Goal: Task Accomplishment & Management: Complete application form

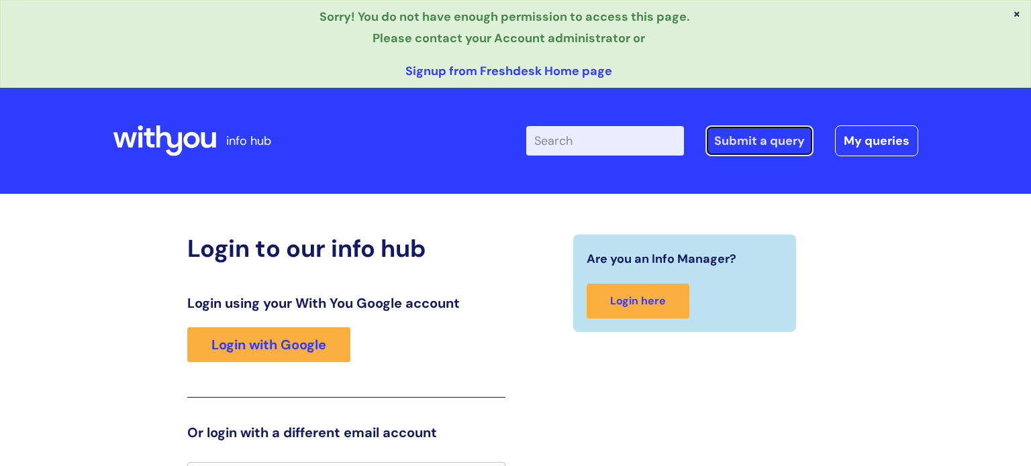
click at [770, 132] on link "Submit a query" at bounding box center [759, 140] width 108 height 31
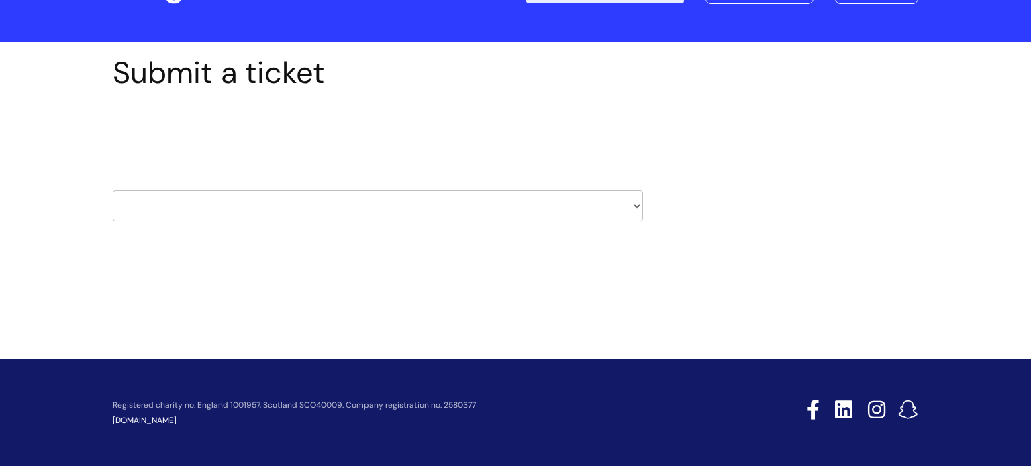
scroll to position [64, 0]
click at [617, 215] on select "HR / People IT and Support Clinical Drug Alerts Finance Accounts Data Support T…" at bounding box center [378, 206] width 530 height 31
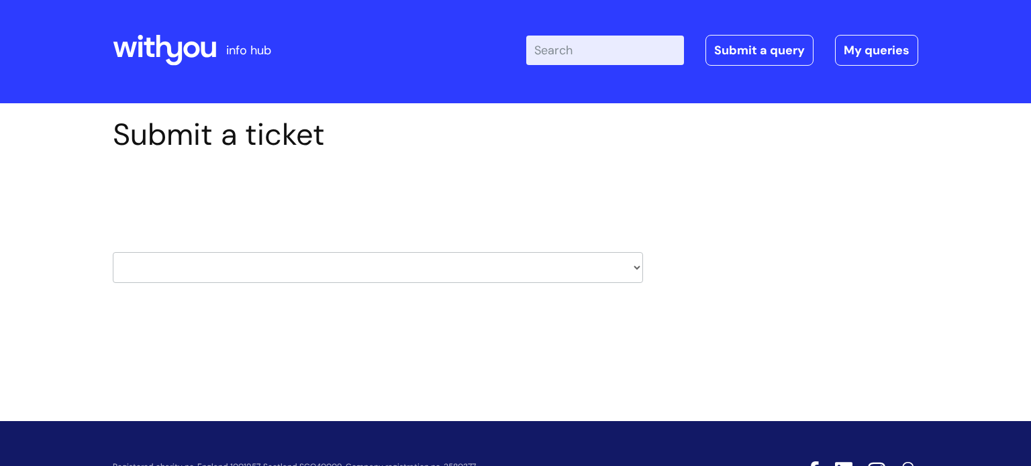
scroll to position [0, 0]
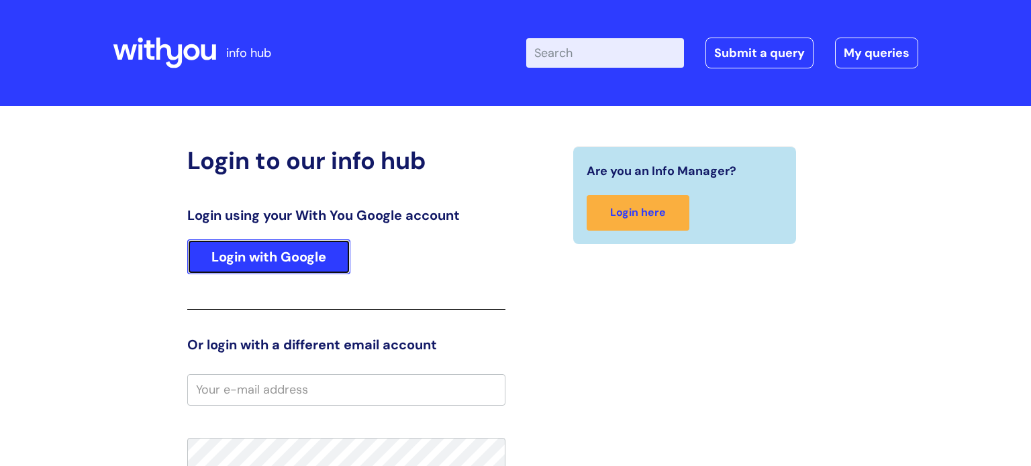
click at [299, 247] on link "Login with Google" at bounding box center [268, 257] width 163 height 35
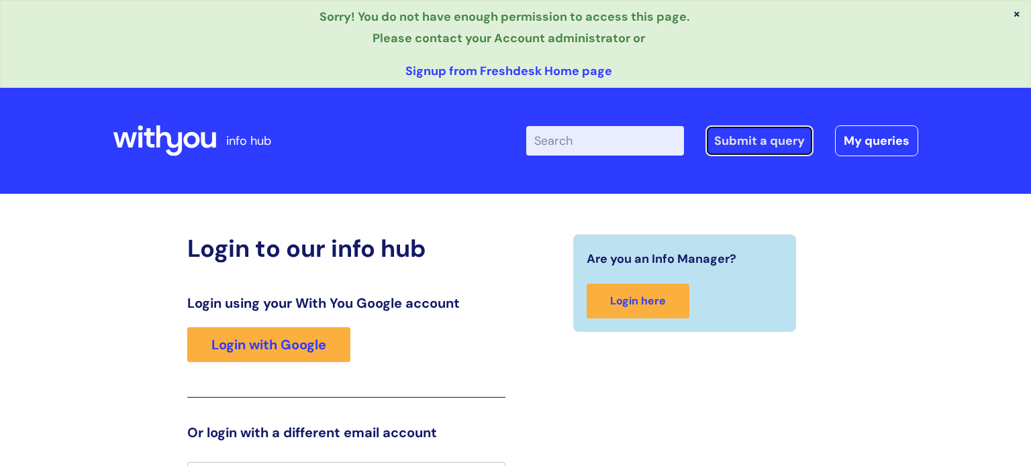
click at [752, 143] on link "Submit a query" at bounding box center [759, 140] width 108 height 31
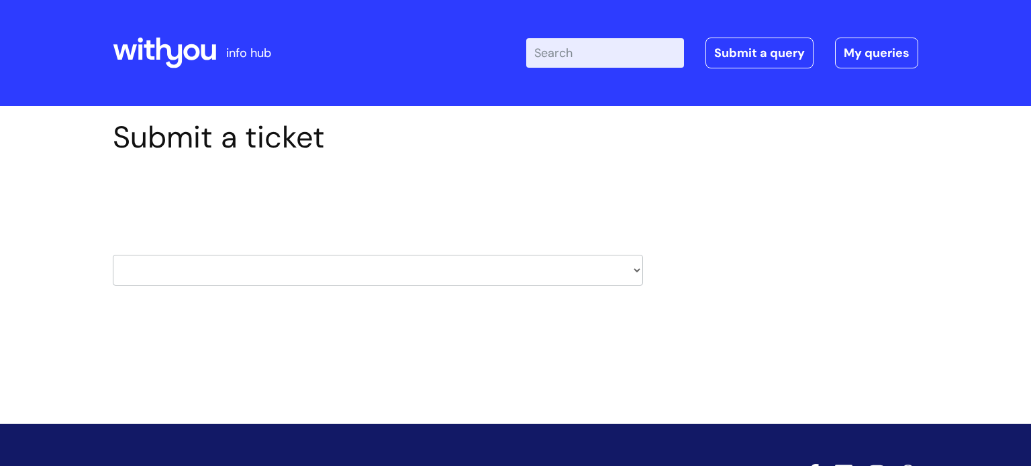
click at [578, 271] on select "HR / People IT and Support Clinical Drug Alerts Finance Accounts Data Support T…" at bounding box center [378, 270] width 530 height 31
select select "it_and_support"
click at [113, 255] on select "HR / People IT and Support Clinical Drug Alerts Finance Accounts Data Support T…" at bounding box center [378, 270] width 530 height 31
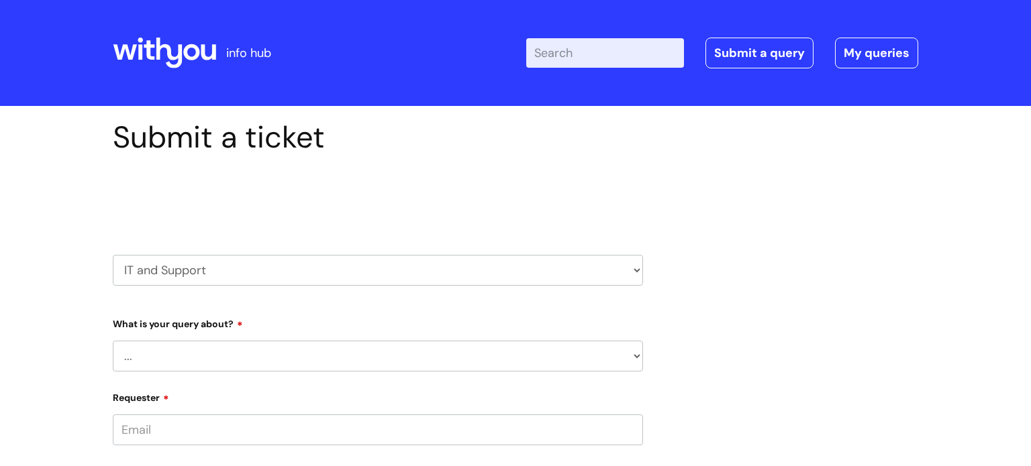
scroll to position [287, 0]
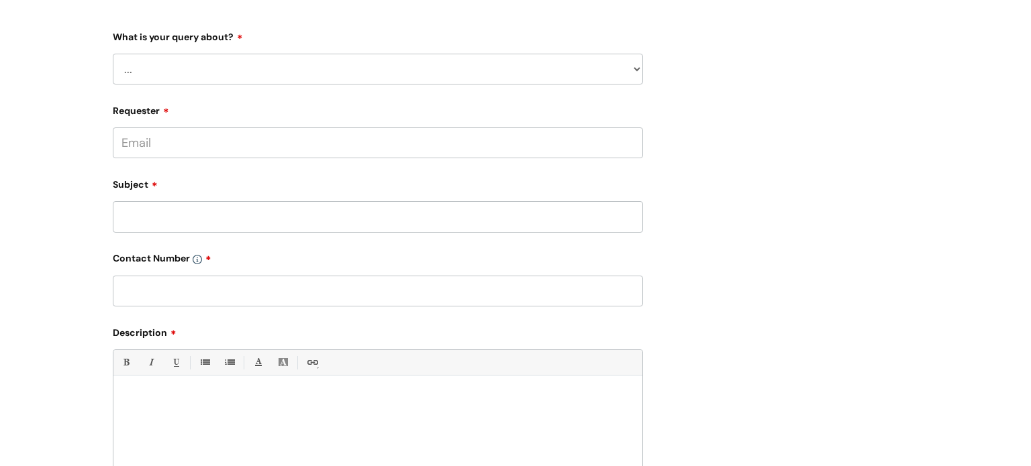
click at [441, 144] on input "Requester" at bounding box center [378, 142] width 530 height 31
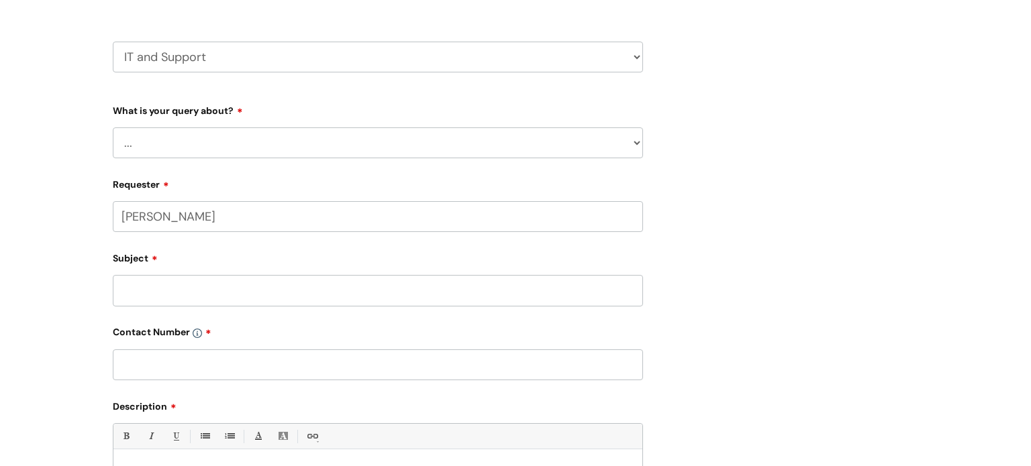
scroll to position [203, 0]
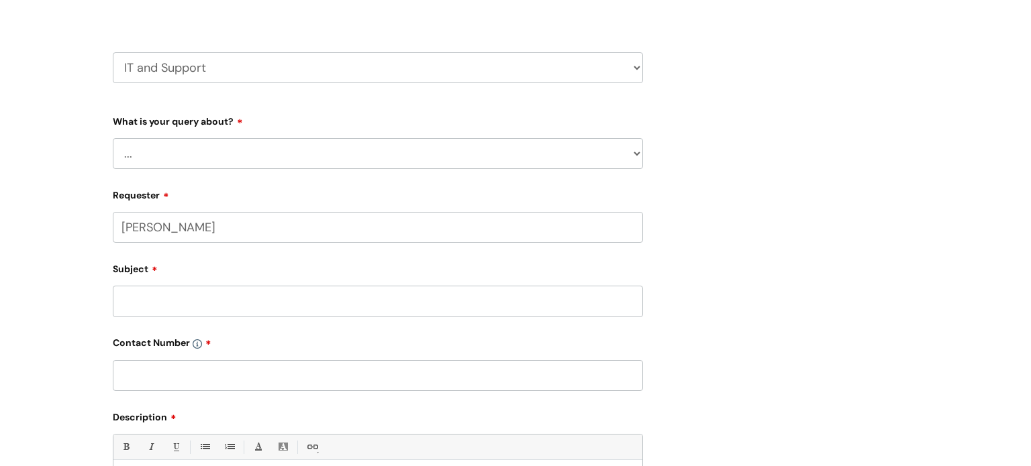
type input "matthew"
click at [529, 147] on select "... Mobile Phone Reset & MFA Accounts, Starters and Leavers IT Hardware issue I…" at bounding box center [378, 153] width 530 height 31
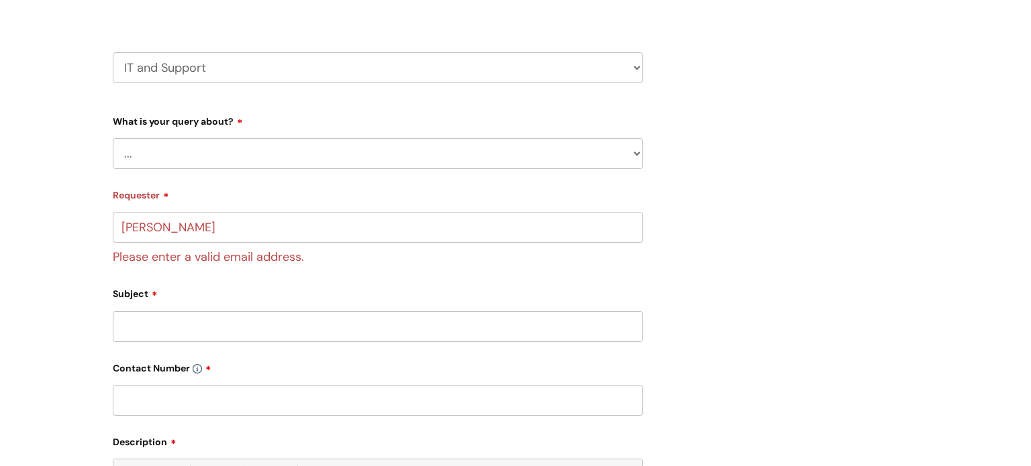
select select "I need help logging in"
click at [113, 138] on select "... Mobile Phone Reset & MFA Accounts, Starters and Leavers IT Hardware issue I…" at bounding box center [378, 153] width 530 height 31
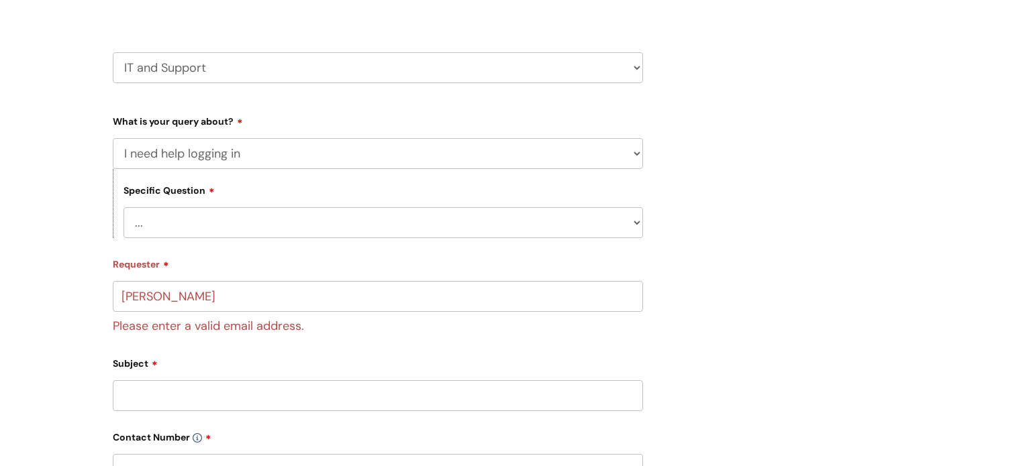
click at [512, 223] on select "... I need help logging into my laptop/chromebook I need access or help logging…" at bounding box center [382, 222] width 519 height 31
select select "I need access or help logging into a system, including Single Sign On"
click at [123, 207] on select "... I need help logging into my laptop/chromebook I need access or help logging…" at bounding box center [382, 222] width 519 height 31
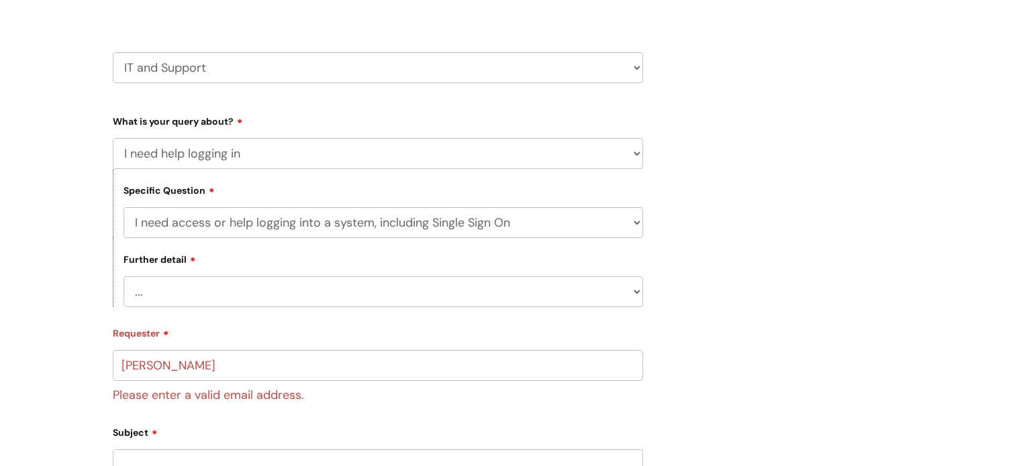
click at [478, 287] on select "... Nebula Halo IT Portal PCMIS Ulysses iTrent CJSM NHS email Summary Care Reco…" at bounding box center [382, 291] width 519 height 31
select select "Anything else"
click at [123, 276] on select "... Nebula Halo IT Portal PCMIS Ulysses iTrent CJSM NHS email Summary Care Reco…" at bounding box center [382, 291] width 519 height 31
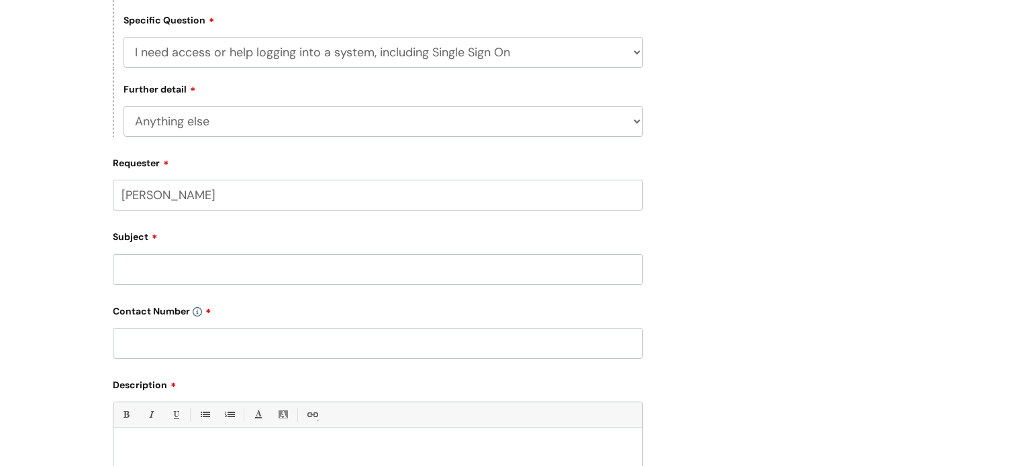
click at [276, 197] on input "matthew" at bounding box center [378, 195] width 530 height 31
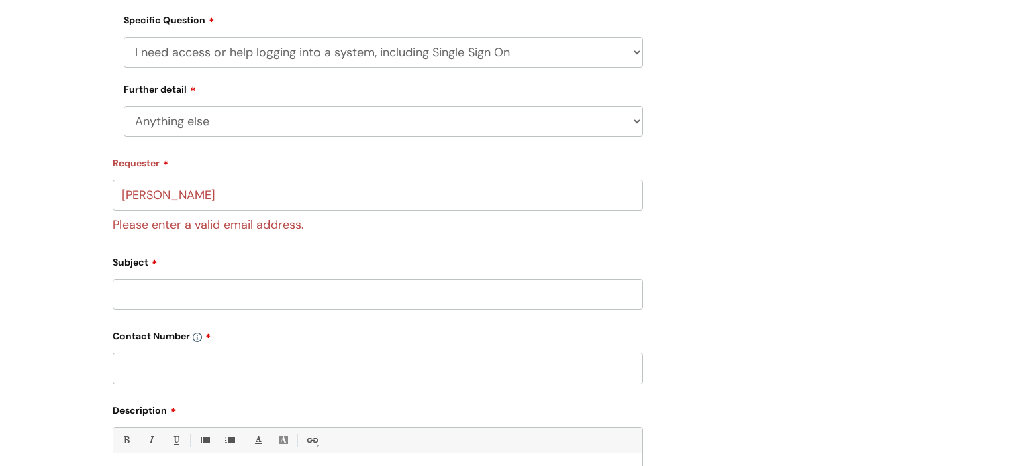
click at [249, 261] on div "Subject" at bounding box center [378, 281] width 530 height 60
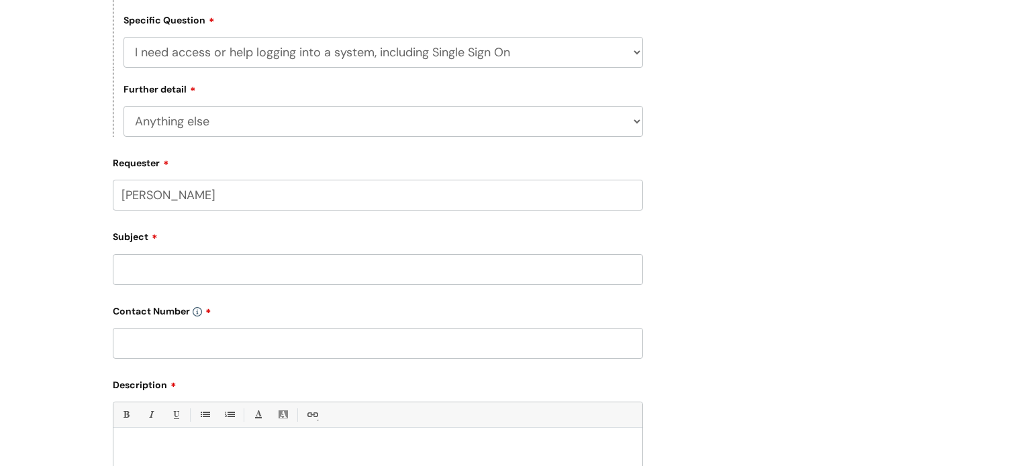
click at [174, 190] on input "matthew dodd" at bounding box center [378, 195] width 530 height 31
click at [261, 205] on input "matthew.dodd" at bounding box center [378, 195] width 530 height 31
type input "matthew.dodd@wearewithyou.org.uk"
click at [275, 265] on input "Subject" at bounding box center [378, 269] width 530 height 31
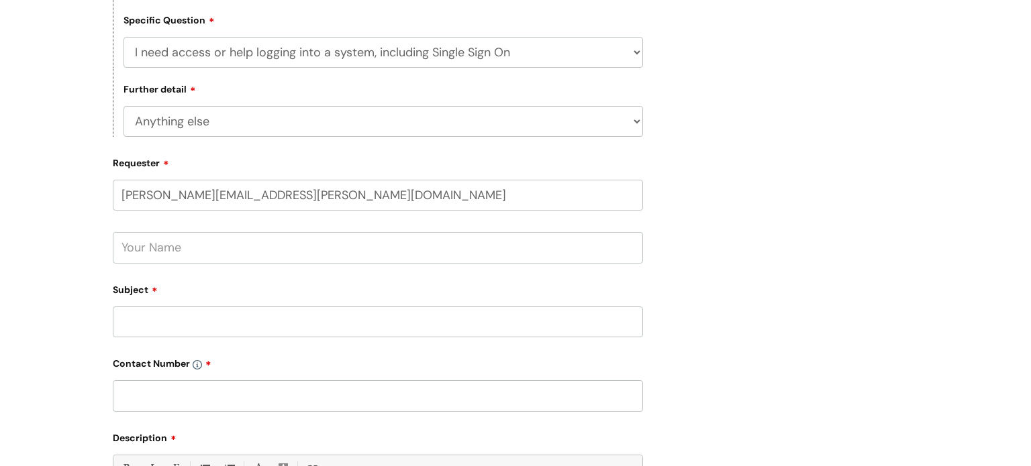
click at [283, 254] on input "text" at bounding box center [378, 247] width 530 height 31
type input "matthew dodd"
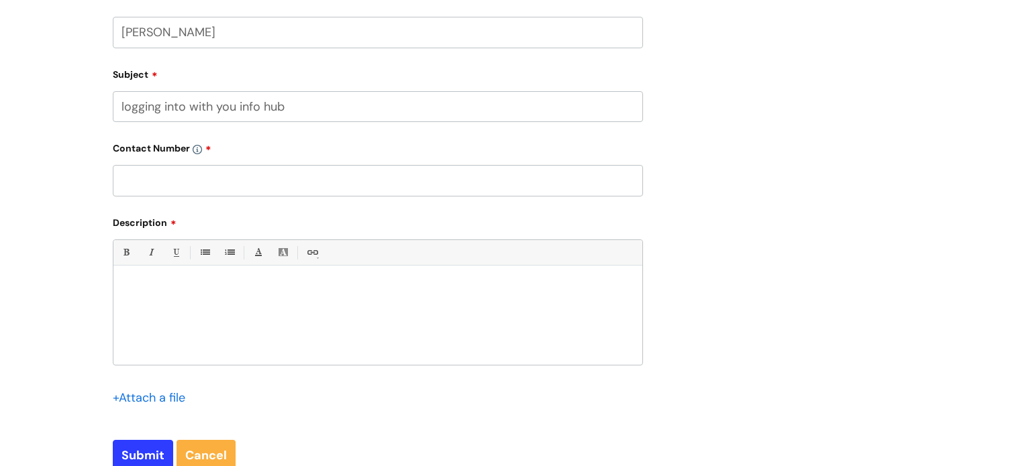
scroll to position [652, 0]
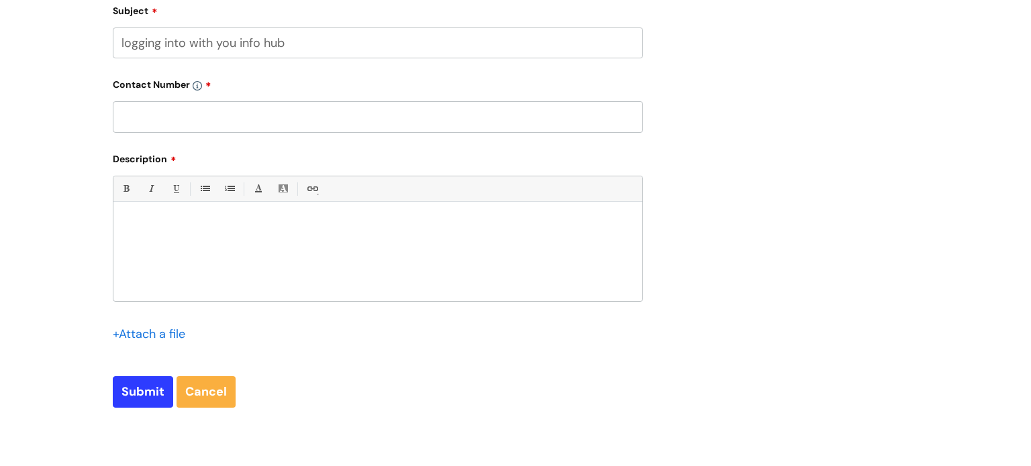
type input "logging into with you info hub"
click at [356, 112] on input "text" at bounding box center [378, 116] width 530 height 31
type input "07890 954656"
click at [217, 228] on p at bounding box center [377, 225] width 509 height 12
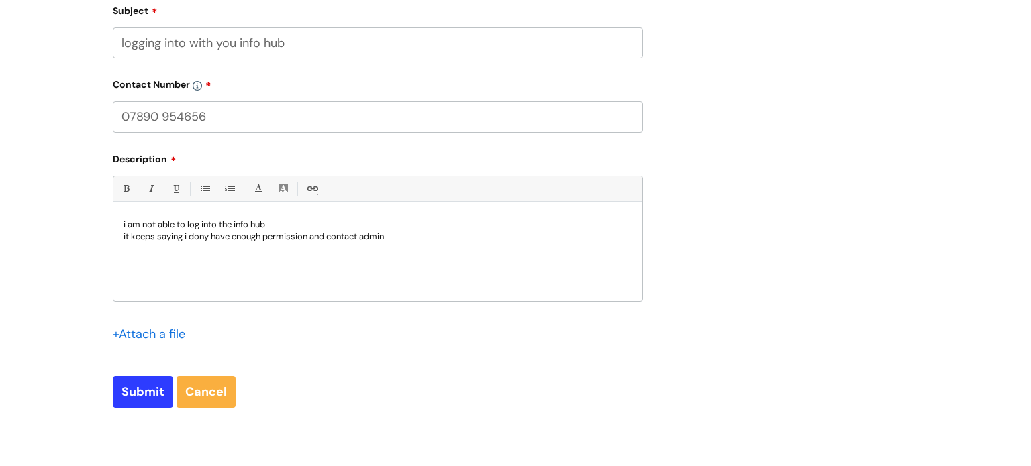
click at [209, 234] on p "it keeps saying i dony have enough permission and contact admin" at bounding box center [377, 237] width 509 height 12
click at [458, 237] on p "it keeps saying i don't have enough permission and contact admin" at bounding box center [377, 237] width 509 height 12
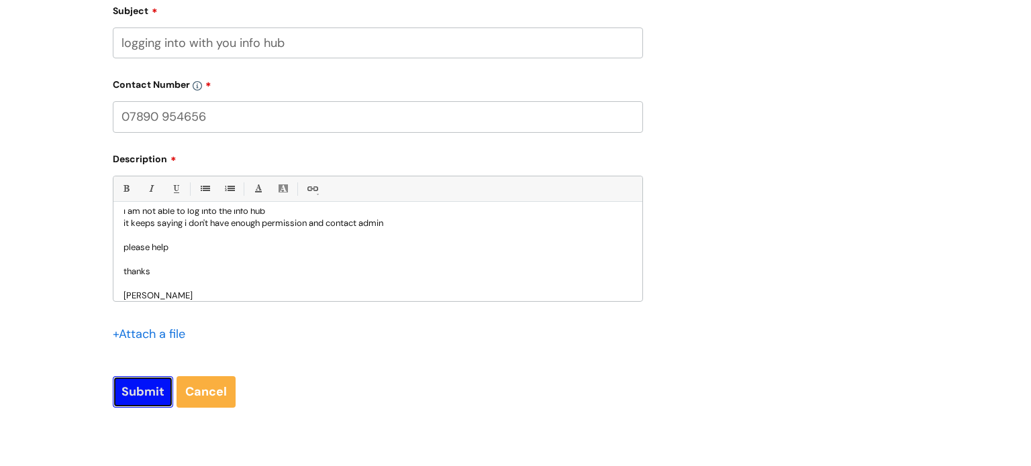
click at [152, 395] on input "Submit" at bounding box center [143, 391] width 60 height 31
type input "Please Wait..."
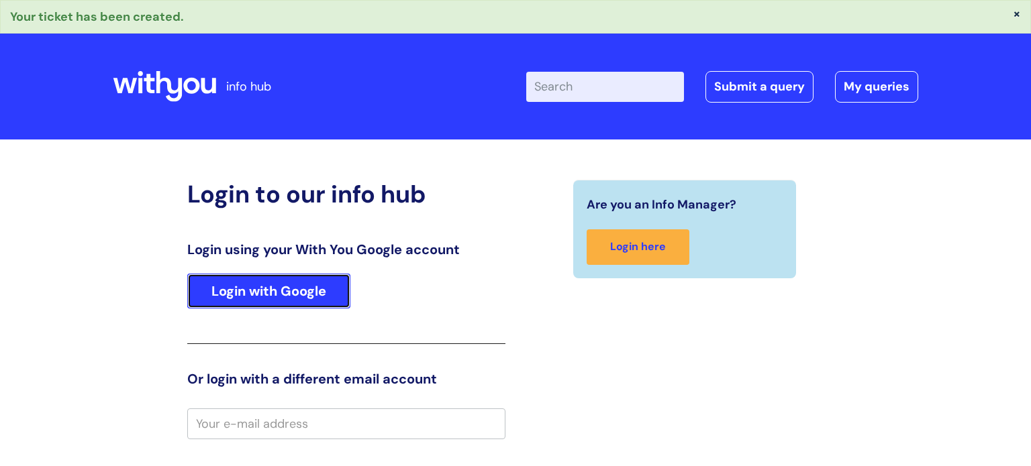
click at [293, 291] on link "Login with Google" at bounding box center [268, 291] width 163 height 35
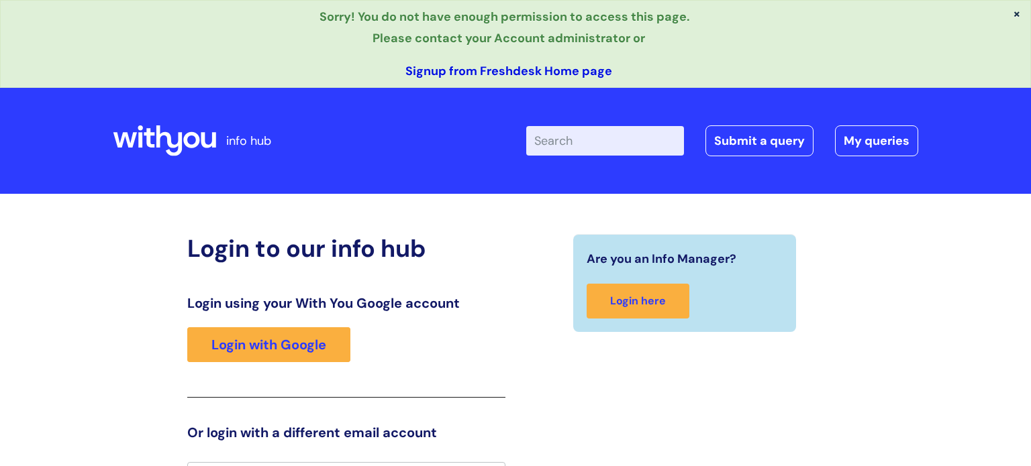
scroll to position [26, 0]
